Goal: Transaction & Acquisition: Purchase product/service

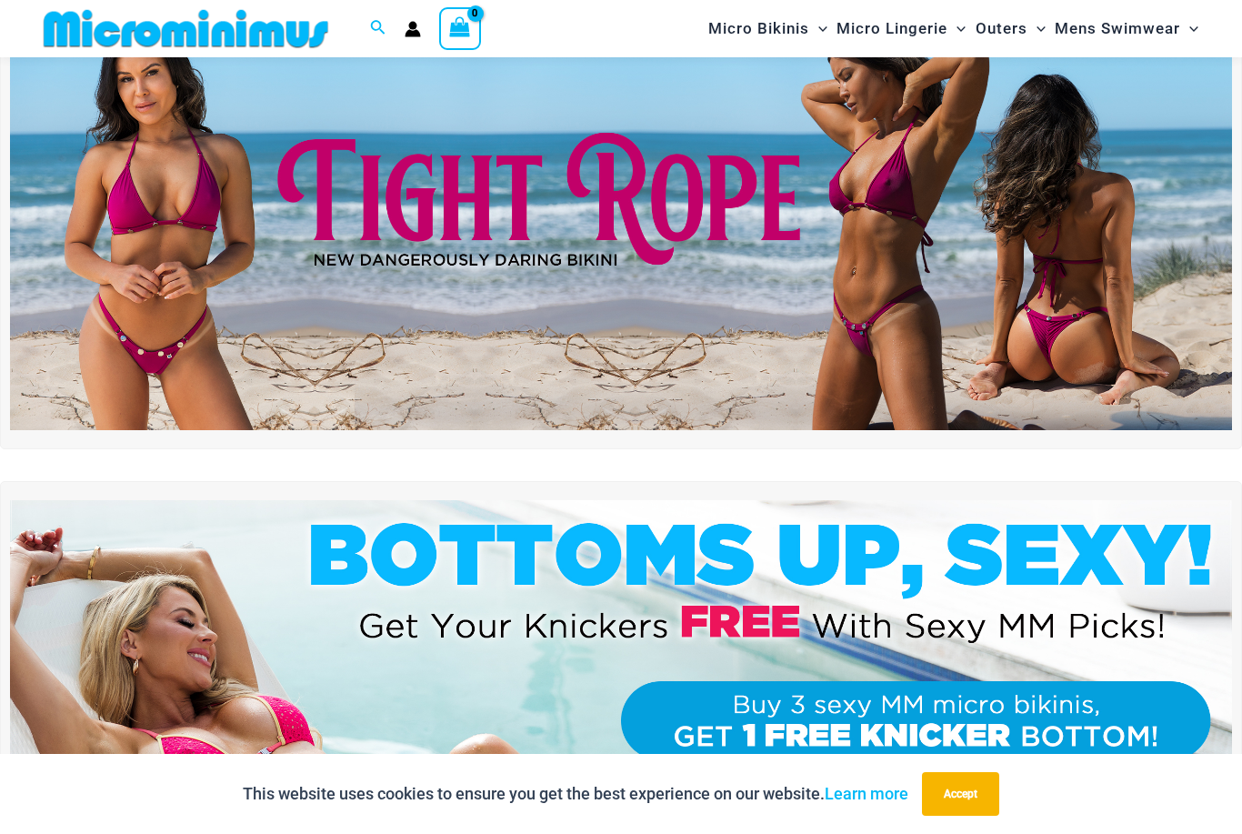
scroll to position [120, 0]
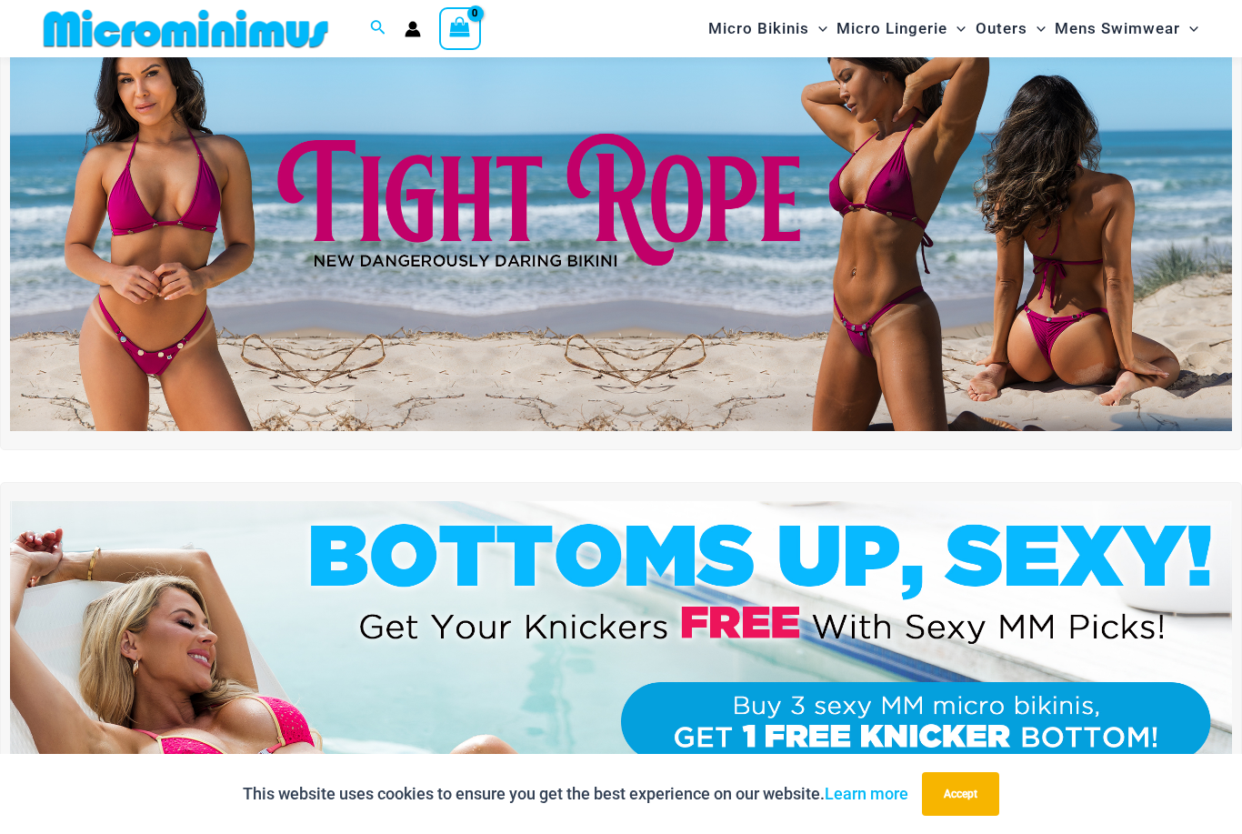
click at [415, 322] on img at bounding box center [621, 222] width 1222 height 415
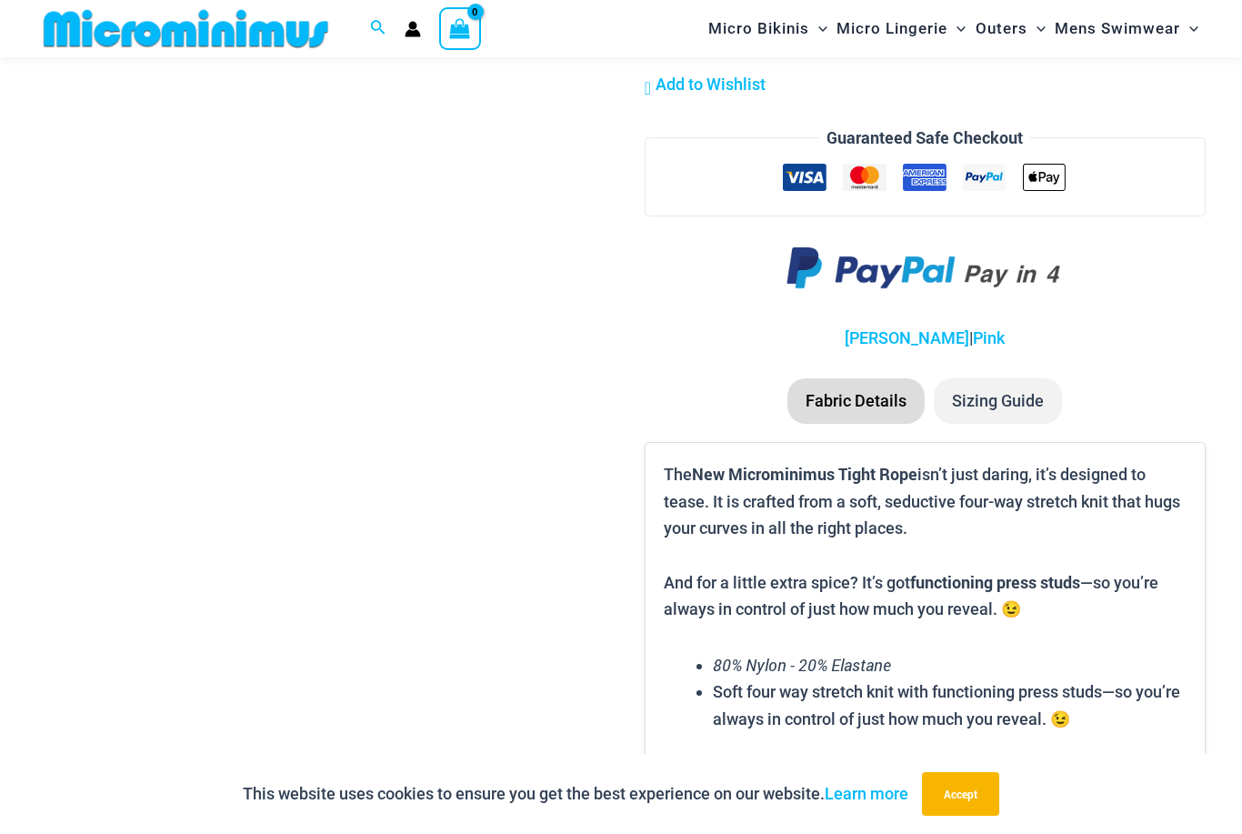
scroll to position [1872, 0]
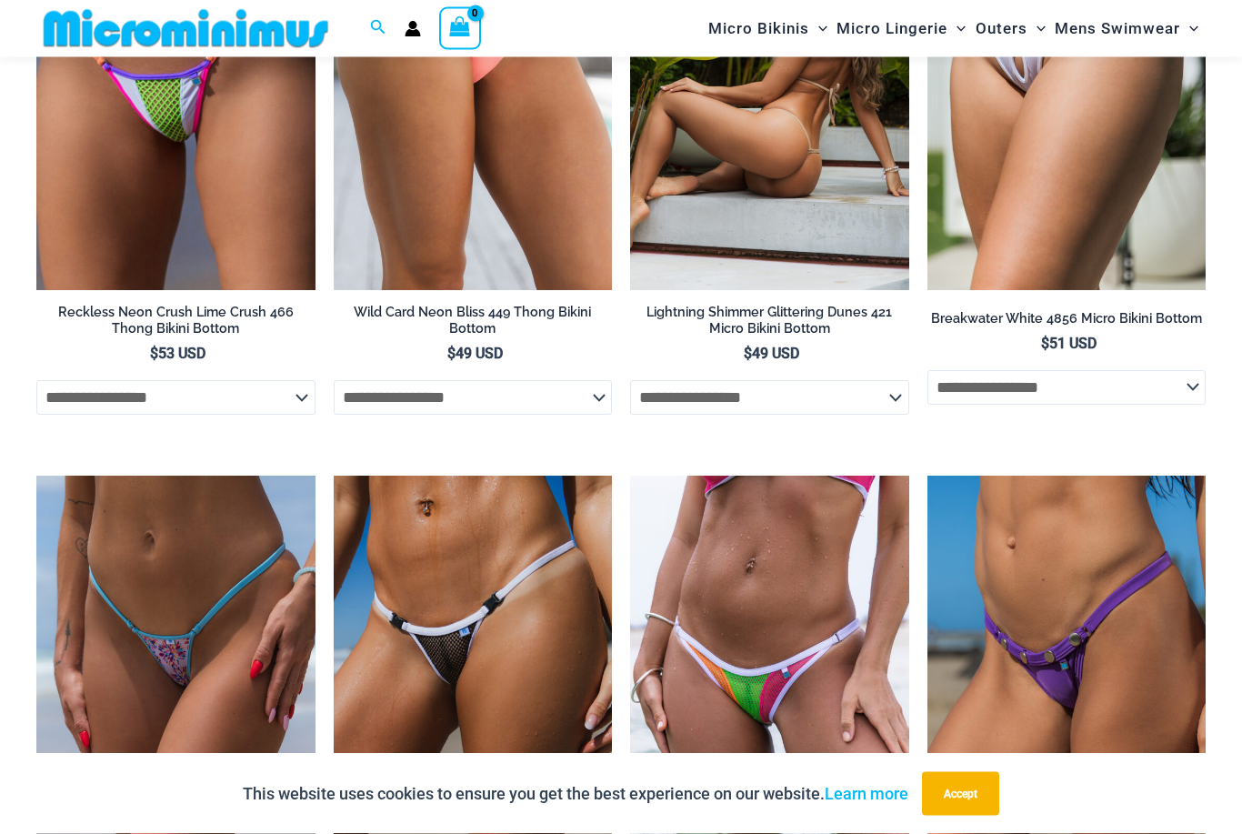
scroll to position [4503, 0]
click at [709, 125] on img at bounding box center [769, 82] width 279 height 418
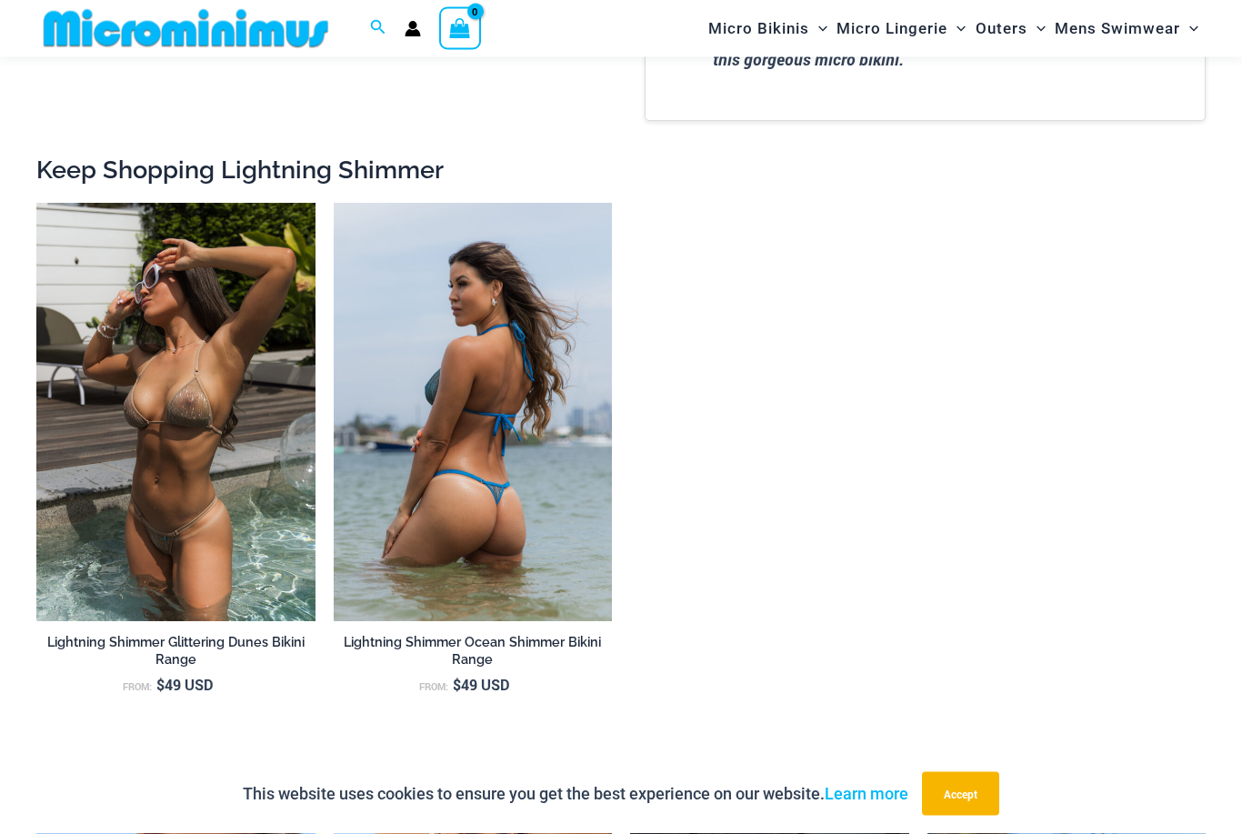
scroll to position [1935, 0]
click at [422, 325] on img at bounding box center [473, 412] width 279 height 418
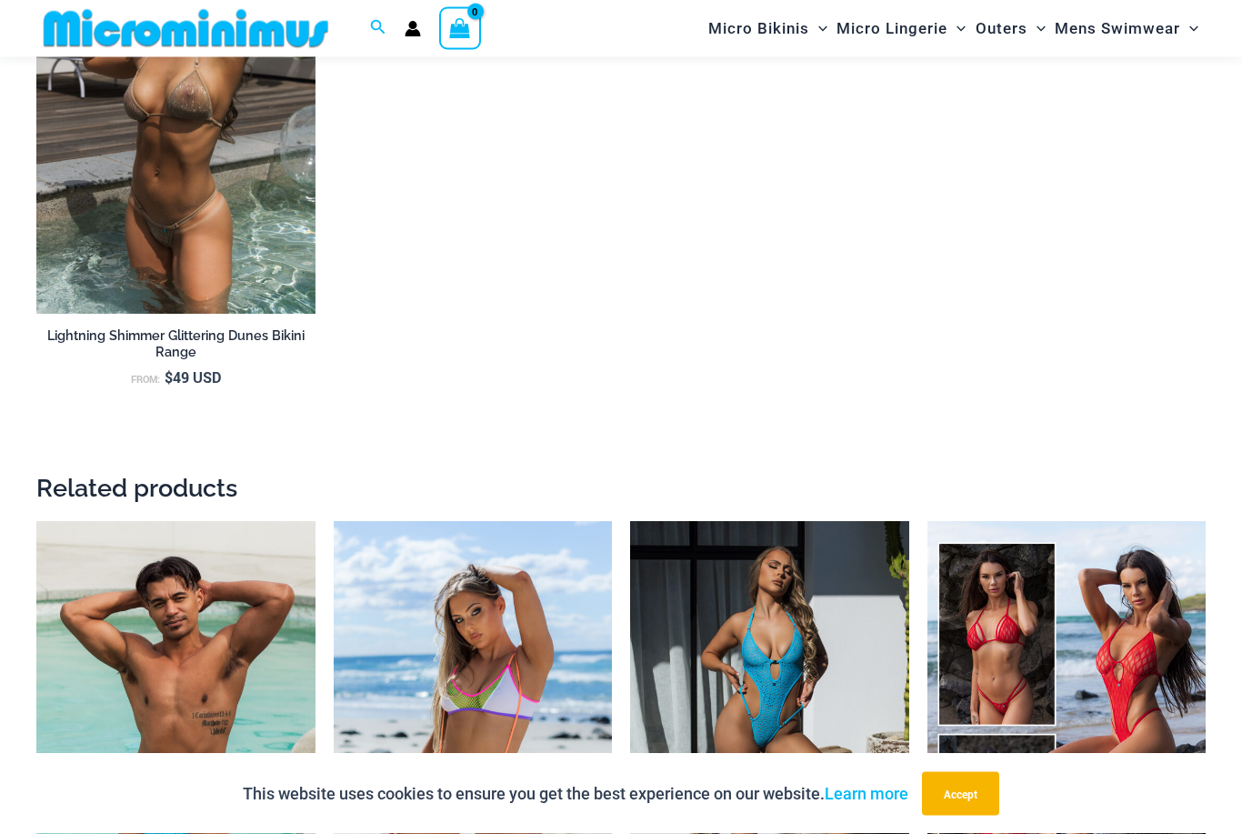
scroll to position [2865, 0]
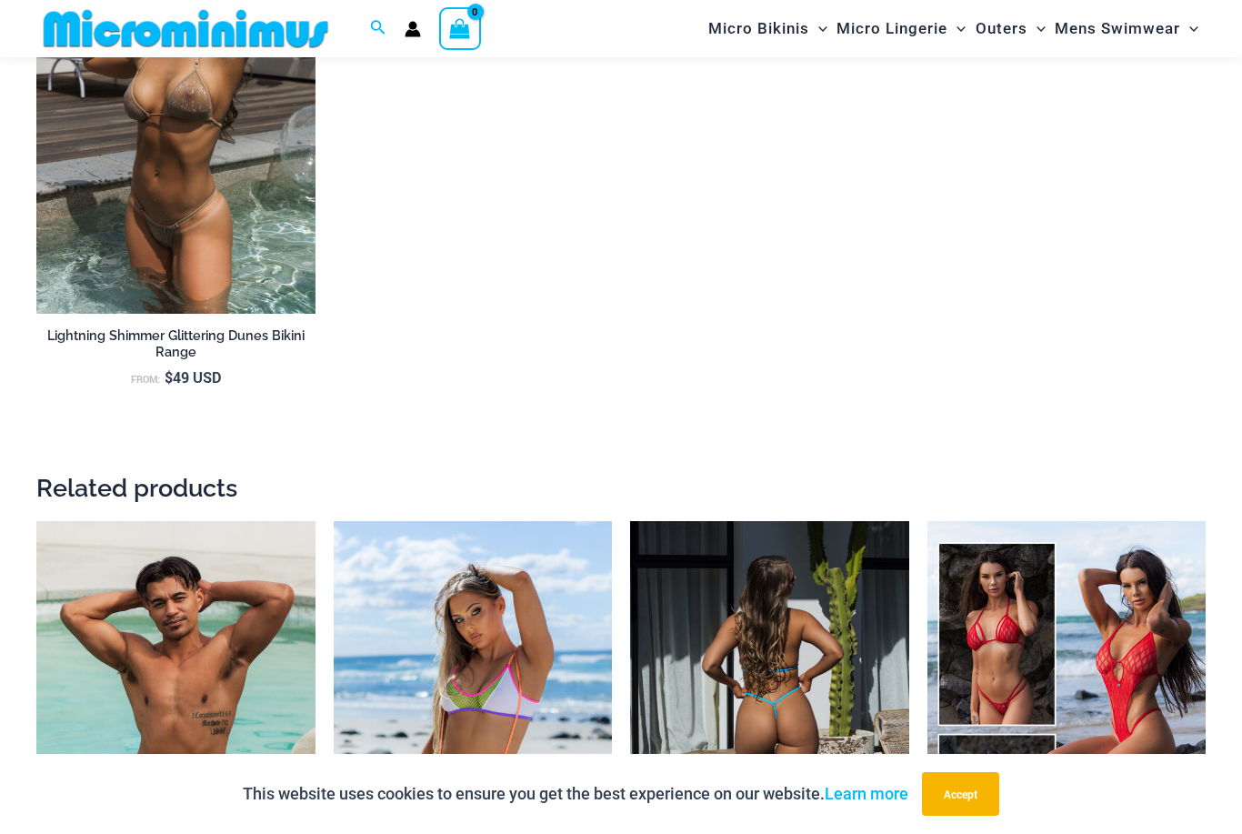
click at [705, 585] on img at bounding box center [769, 730] width 279 height 418
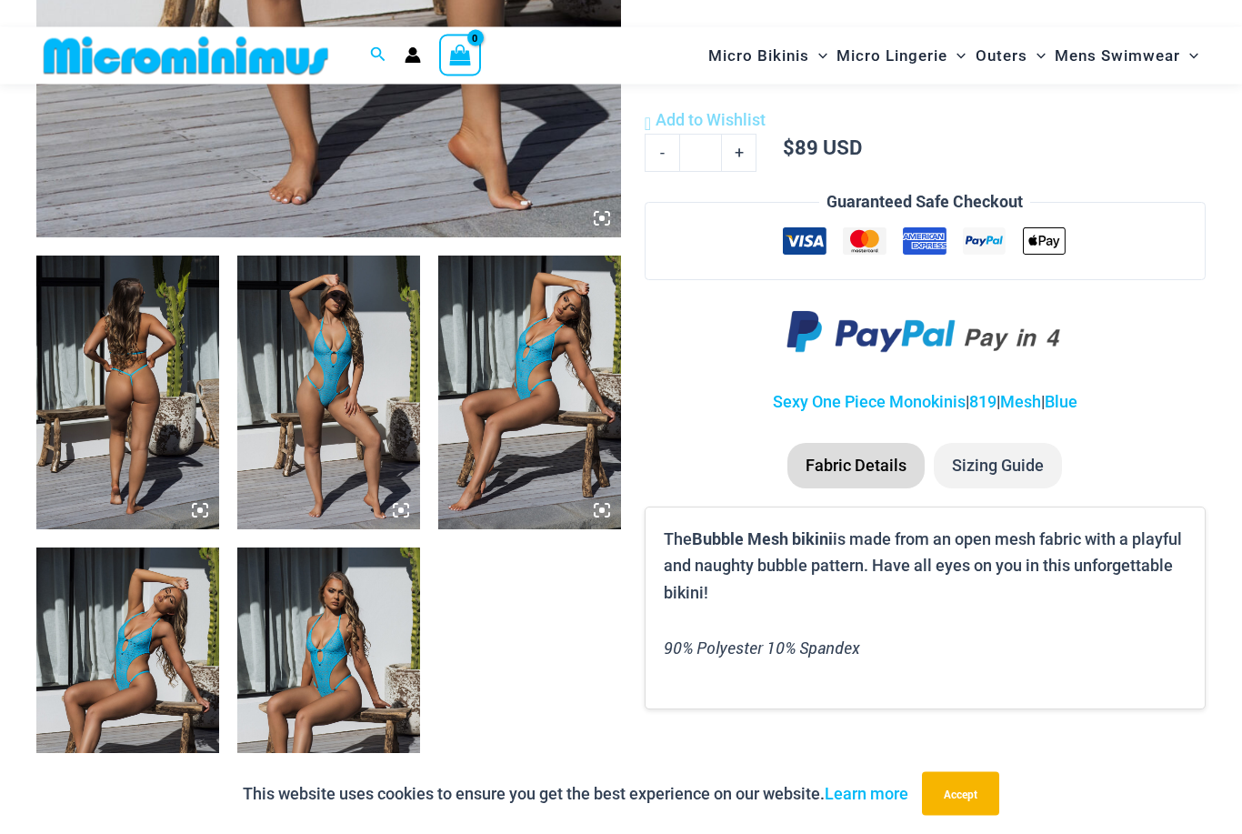
scroll to position [819, 0]
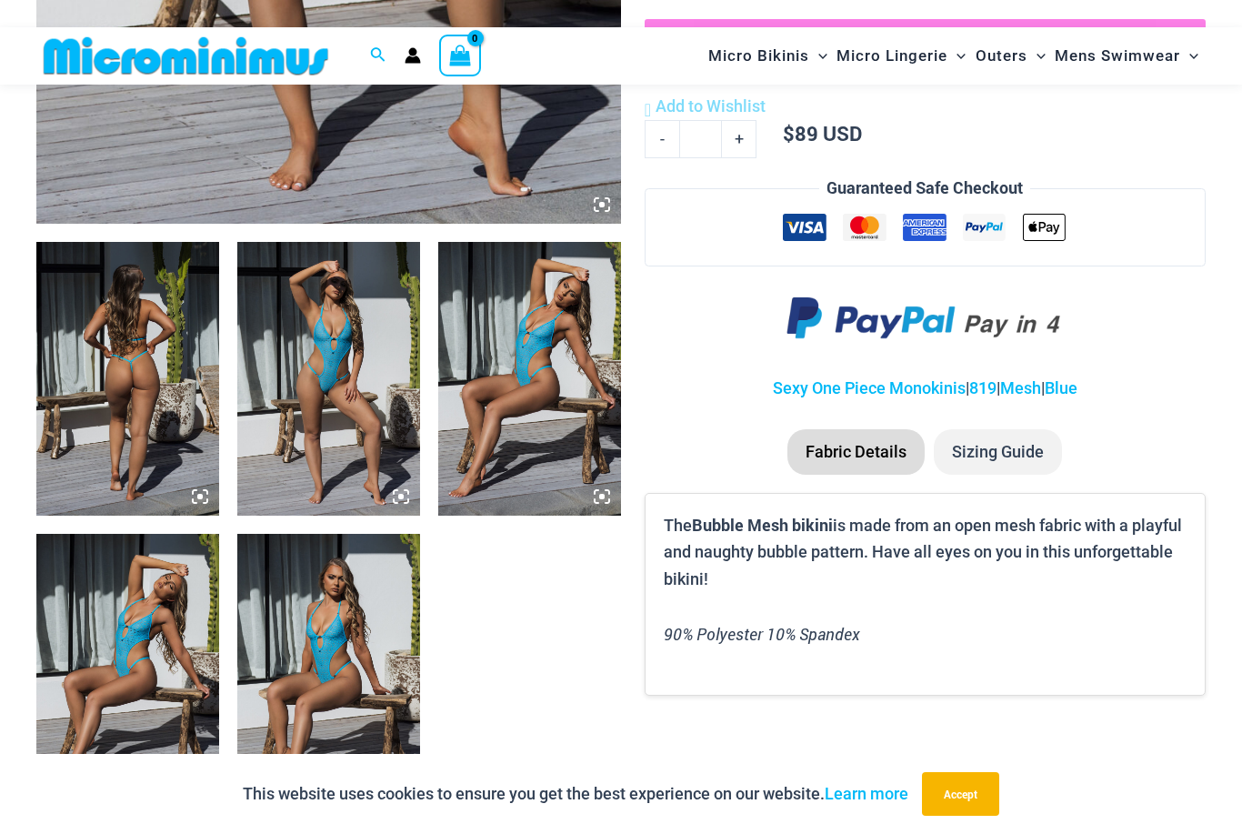
click at [344, 575] on img at bounding box center [328, 671] width 183 height 274
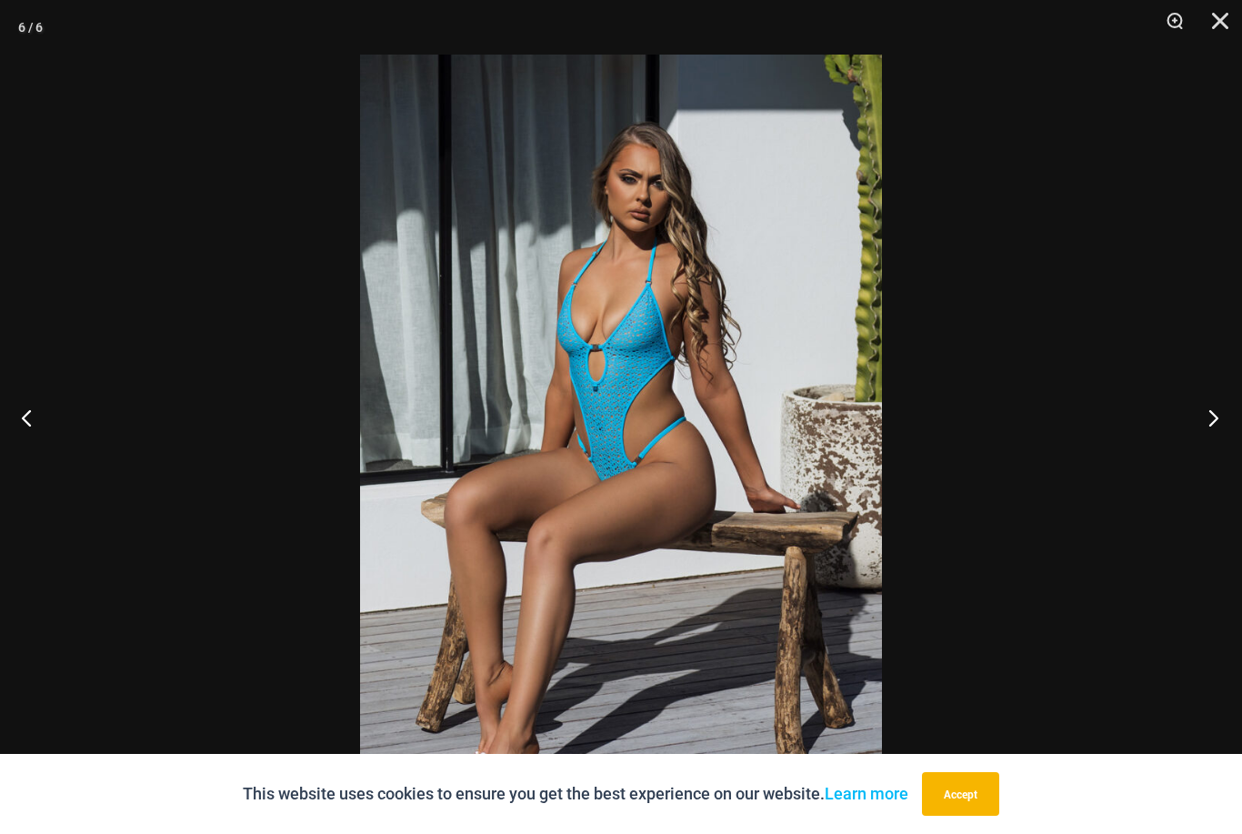
click at [1211, 447] on button "Next" at bounding box center [1207, 417] width 68 height 91
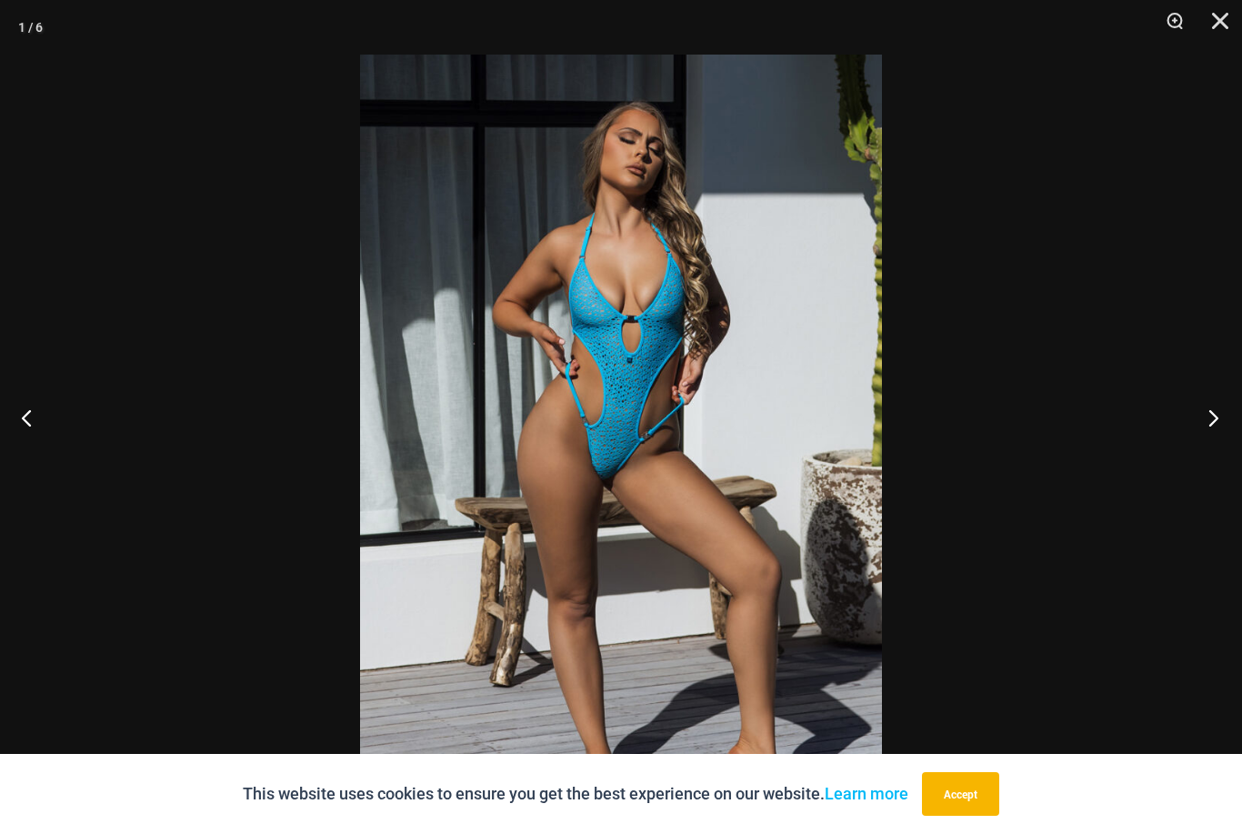
click at [1211, 447] on button "Next" at bounding box center [1207, 417] width 68 height 91
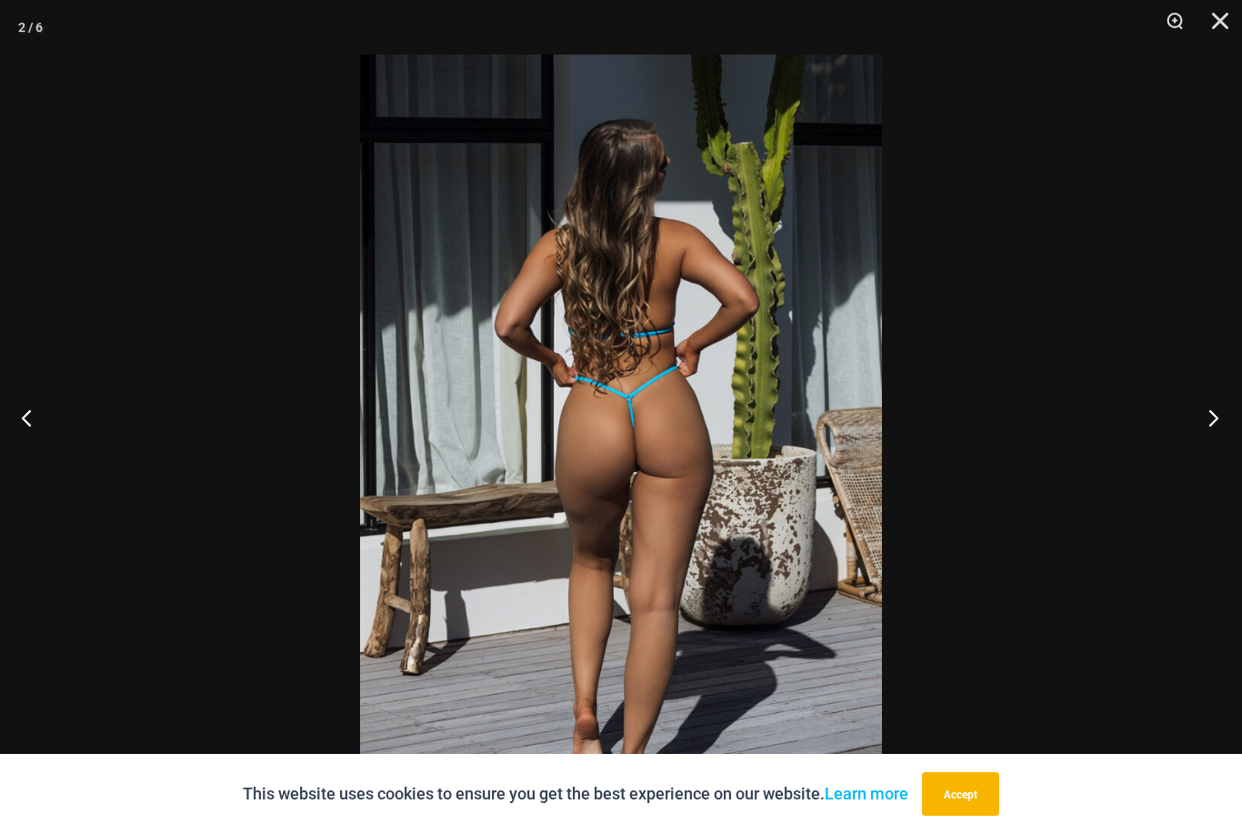
click at [1211, 447] on button "Next" at bounding box center [1207, 417] width 68 height 91
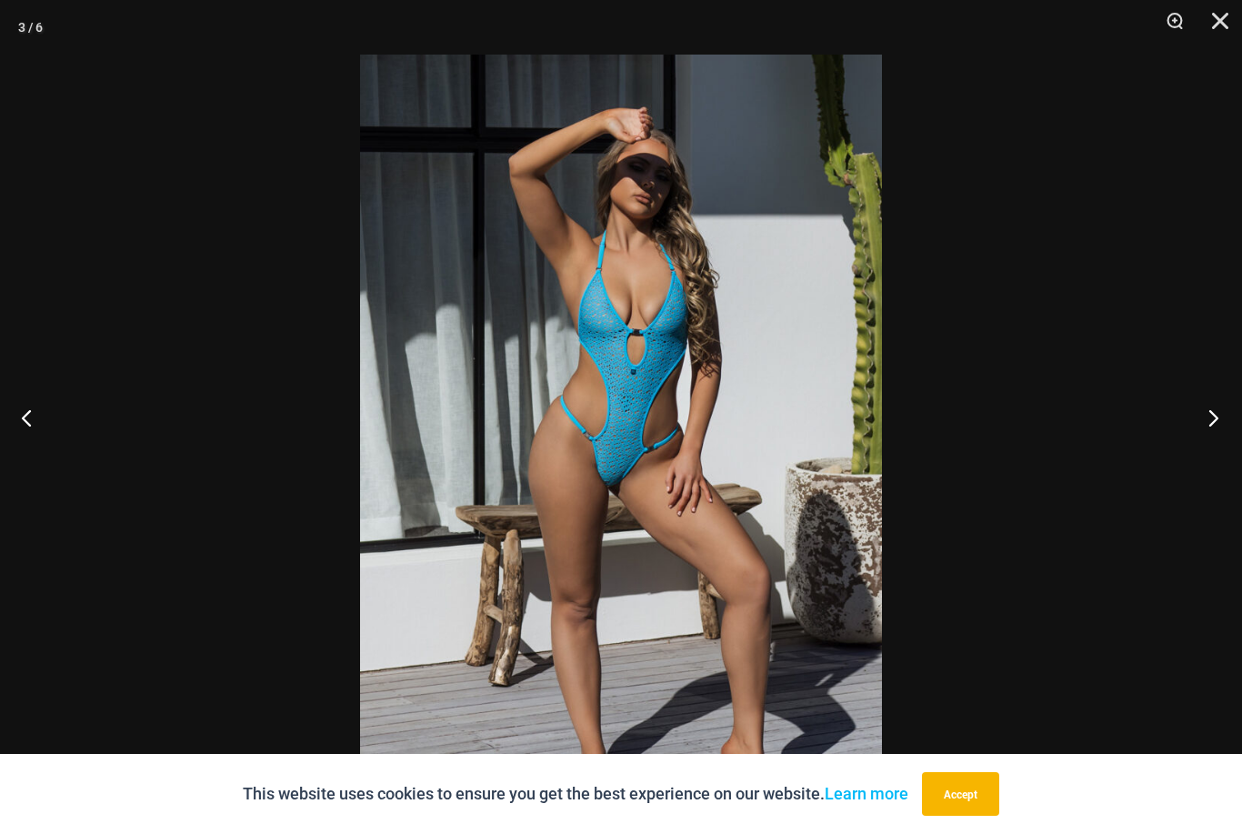
click at [1211, 447] on button "Next" at bounding box center [1207, 417] width 68 height 91
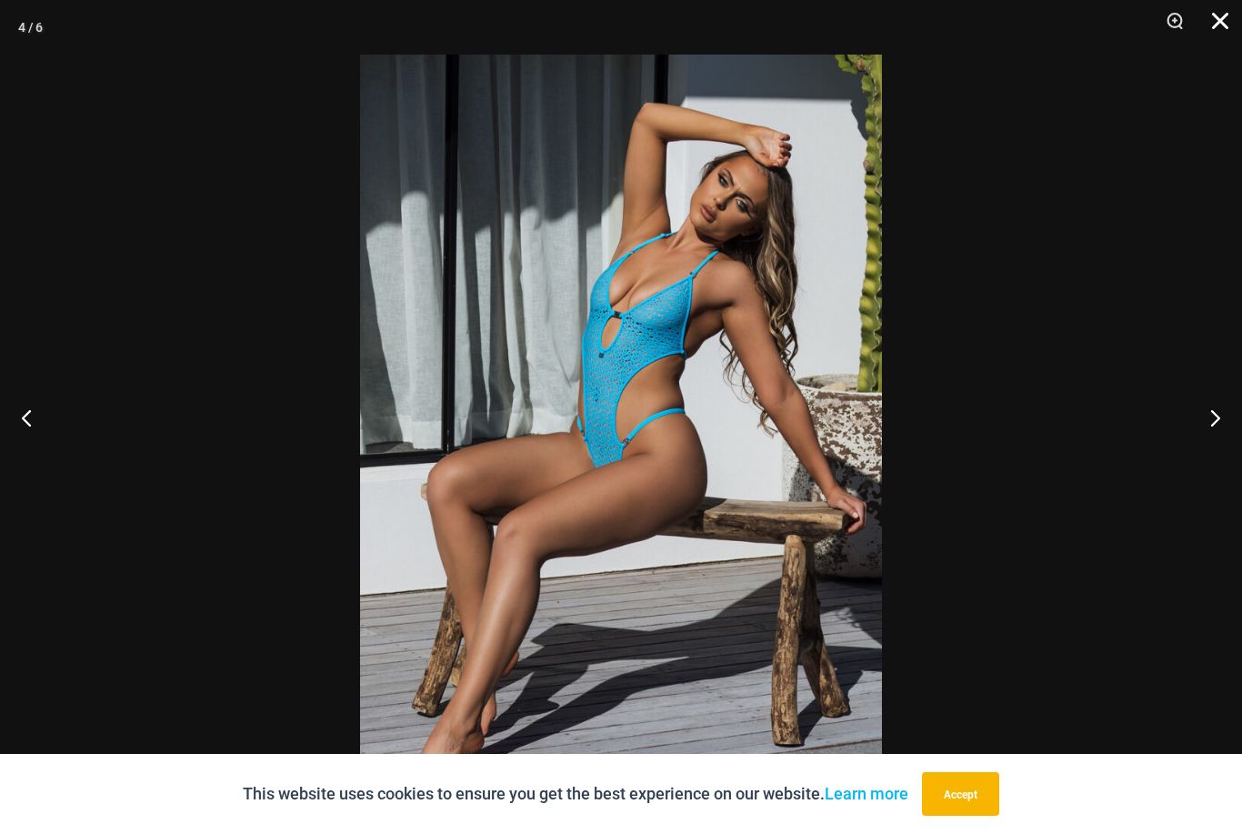
click at [1222, 25] on button "Close" at bounding box center [1213, 27] width 45 height 55
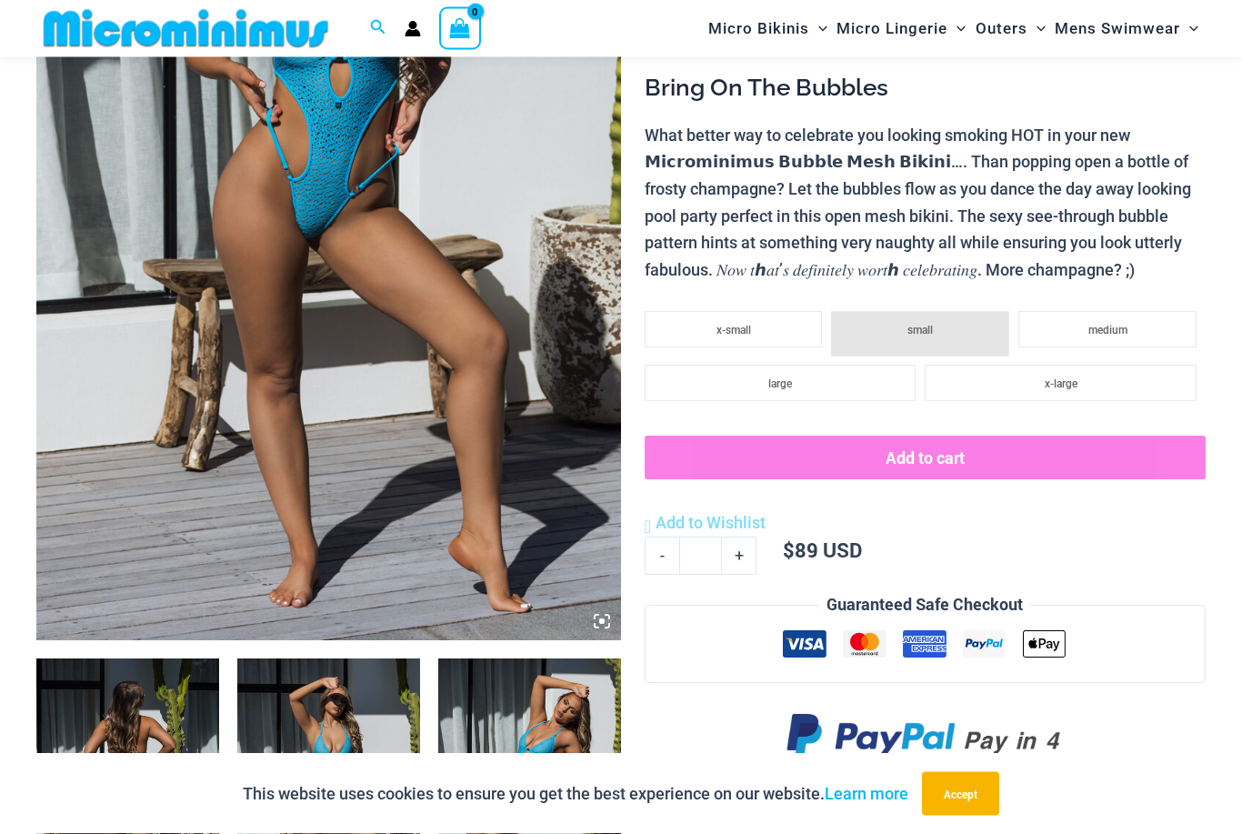
scroll to position [305, 0]
